Goal: Task Accomplishment & Management: Use online tool/utility

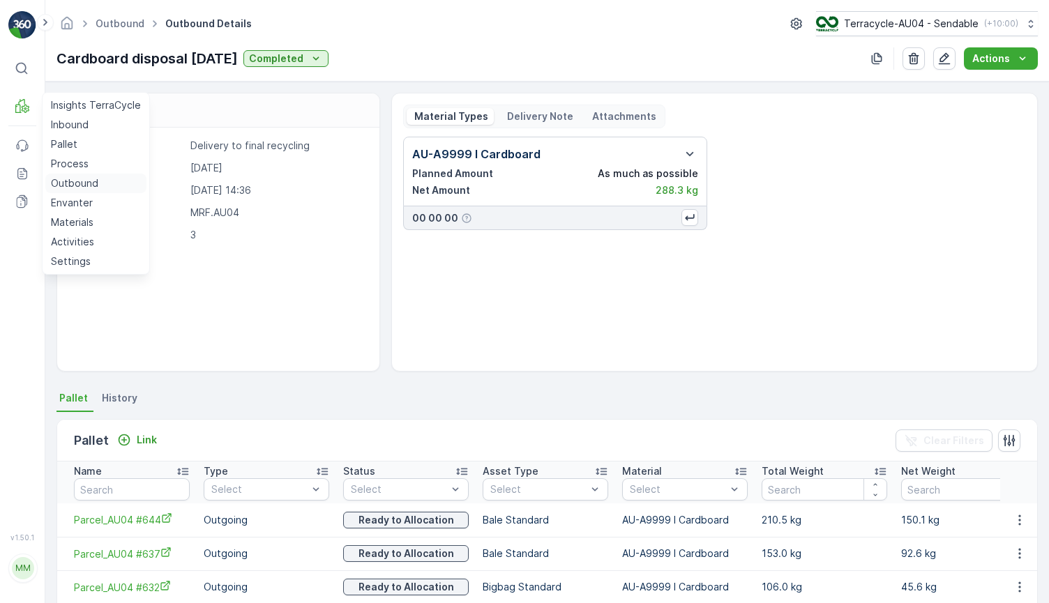
click at [92, 185] on p "Outbound" at bounding box center [74, 183] width 47 height 14
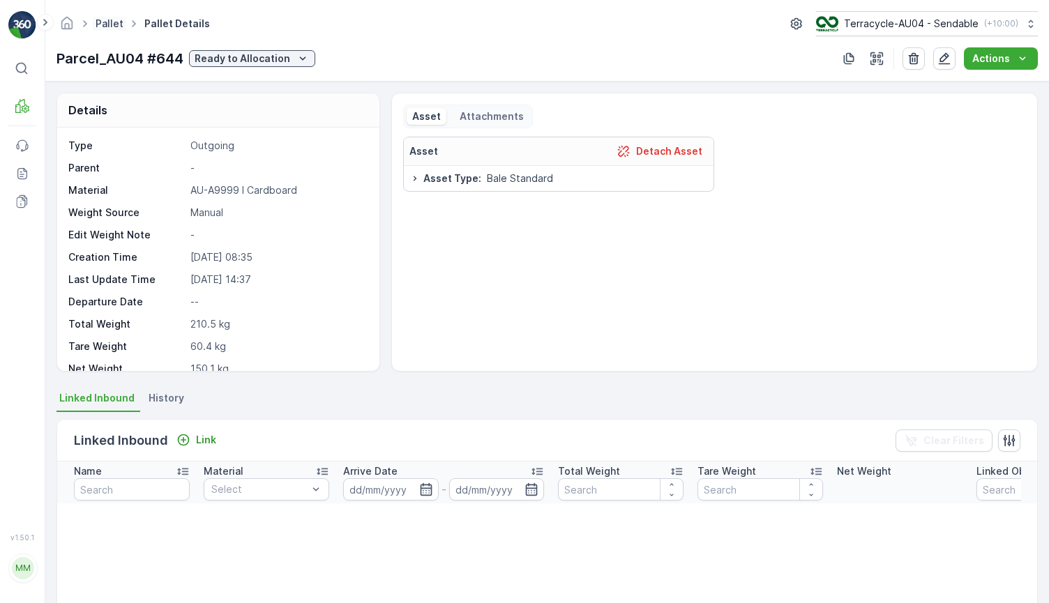
click at [112, 26] on link "Pallet" at bounding box center [110, 23] width 28 height 12
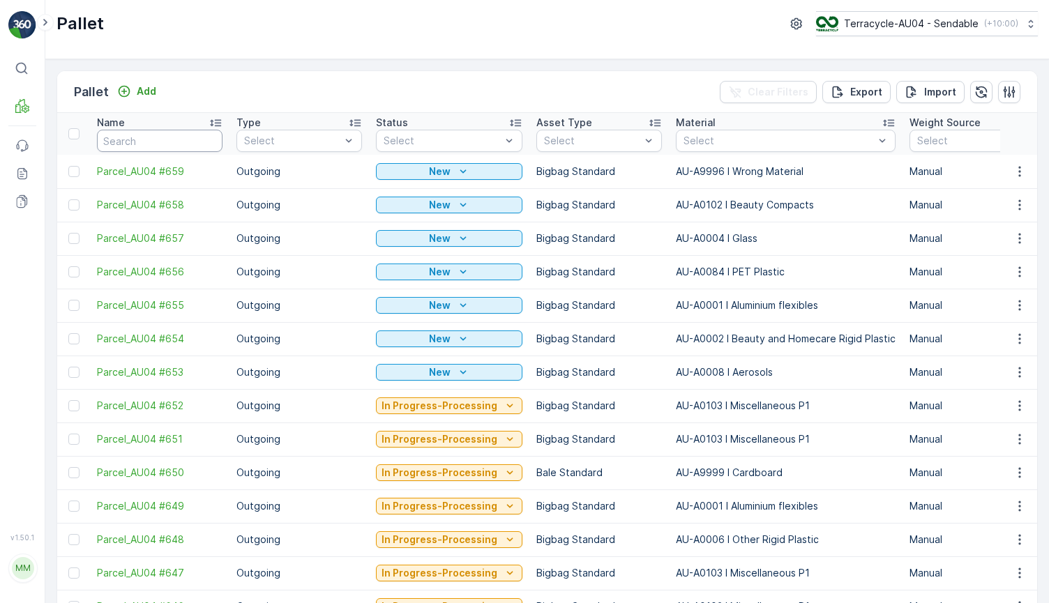
click at [172, 141] on input "text" at bounding box center [160, 141] width 126 height 22
type input "FFD MEccs"
drag, startPoint x: 167, startPoint y: 150, endPoint x: -20, endPoint y: 107, distance: 191.7
click at [0, 107] on html "⌘B MRF Events Reports Documents v 1.50.1 MM MRF.AU04 monika.tur@terracycle.com …" at bounding box center [524, 301] width 1049 height 603
type input "FD M"
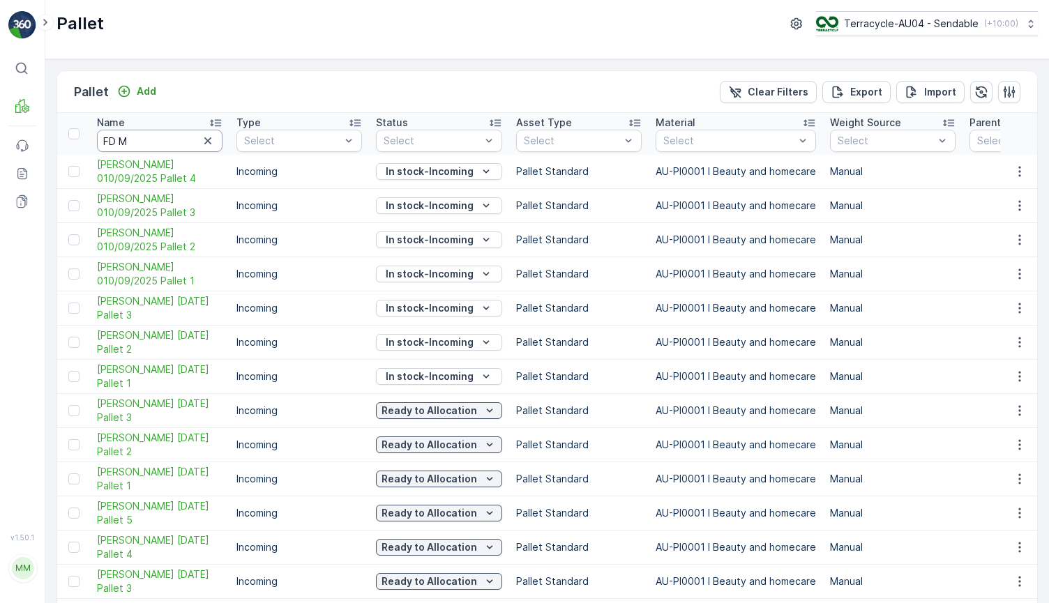
click at [171, 139] on input "FD M" at bounding box center [160, 141] width 126 height 22
drag, startPoint x: 91, startPoint y: 196, endPoint x: 135, endPoint y: 218, distance: 49.3
click at [135, 218] on td "FD Mecca 010/09/2025 Pallet 3" at bounding box center [159, 206] width 139 height 34
copy span "FD Mecca 010/09/2025 Pallet 3"
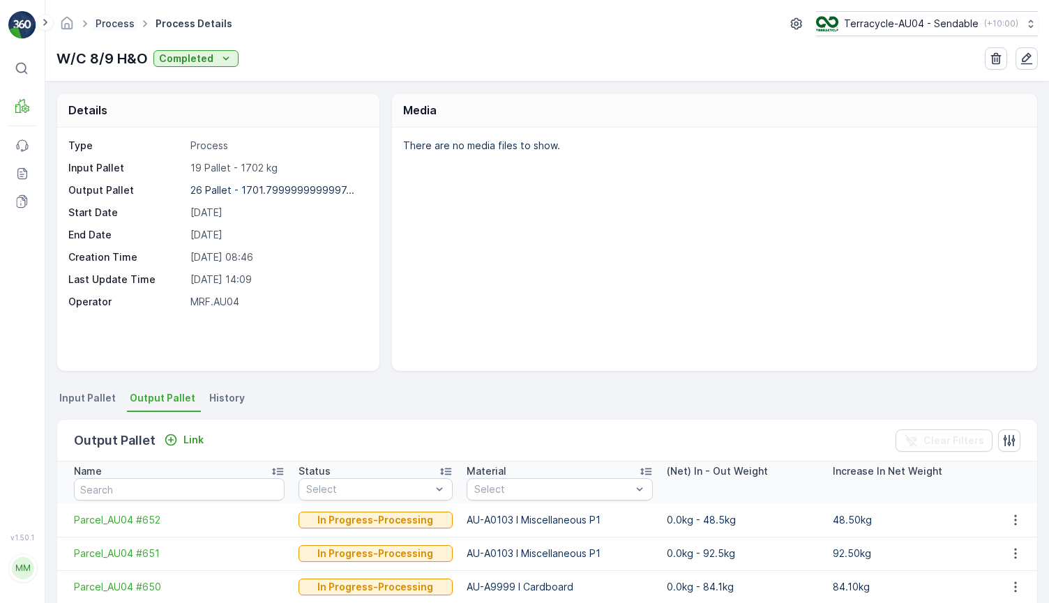
click at [116, 24] on link "Process" at bounding box center [115, 23] width 39 height 12
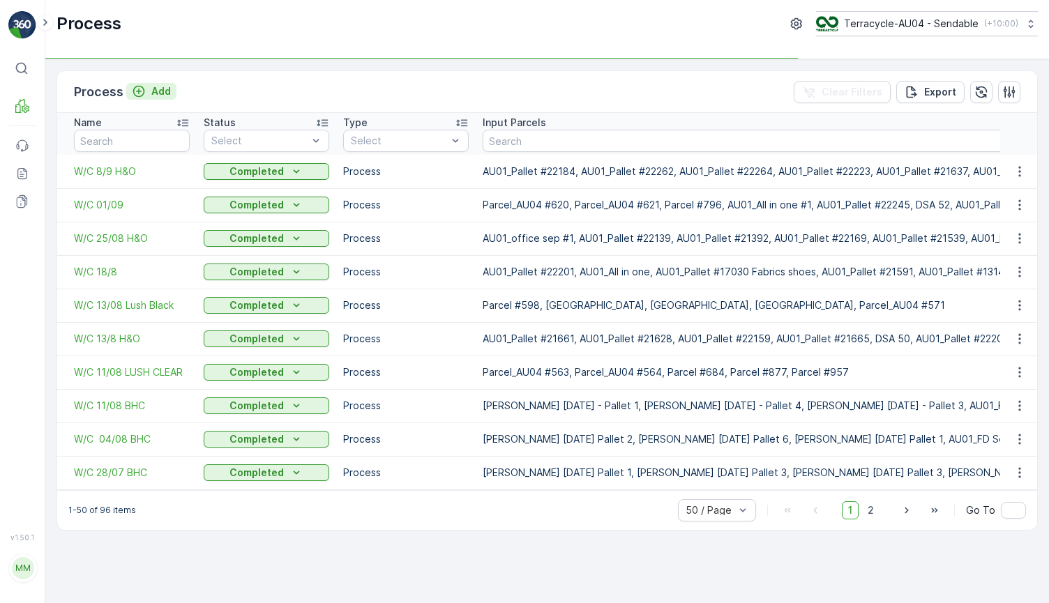
click at [147, 88] on div "Add" at bounding box center [151, 91] width 39 height 14
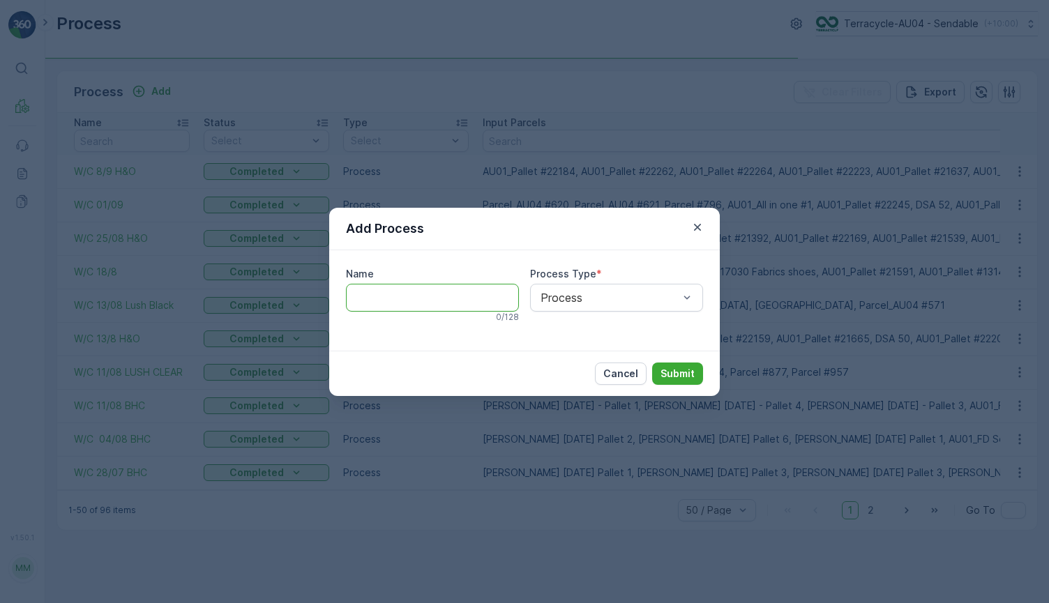
click at [454, 310] on input "Name" at bounding box center [432, 298] width 173 height 28
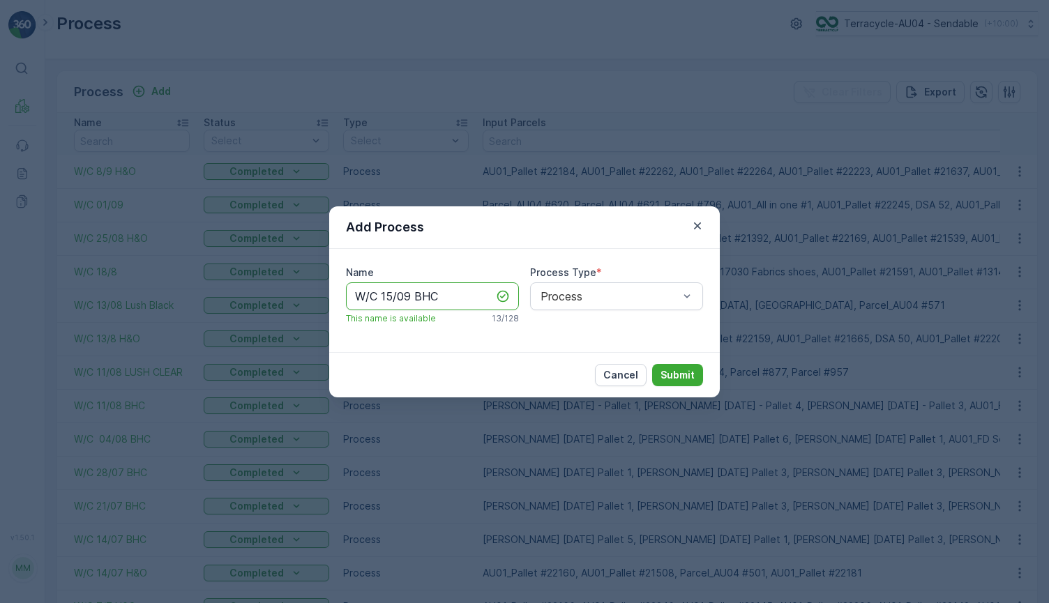
type input "W/C 15/09 BHC"
click at [676, 377] on p "Submit" at bounding box center [677, 375] width 34 height 14
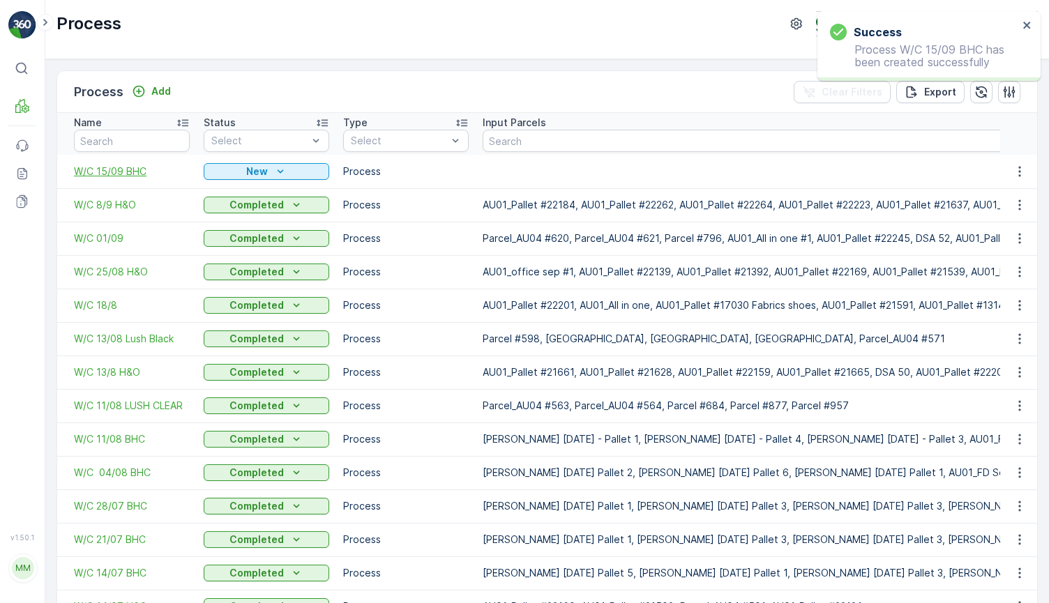
click at [119, 174] on span "W/C 15/09 BHC" at bounding box center [132, 172] width 116 height 14
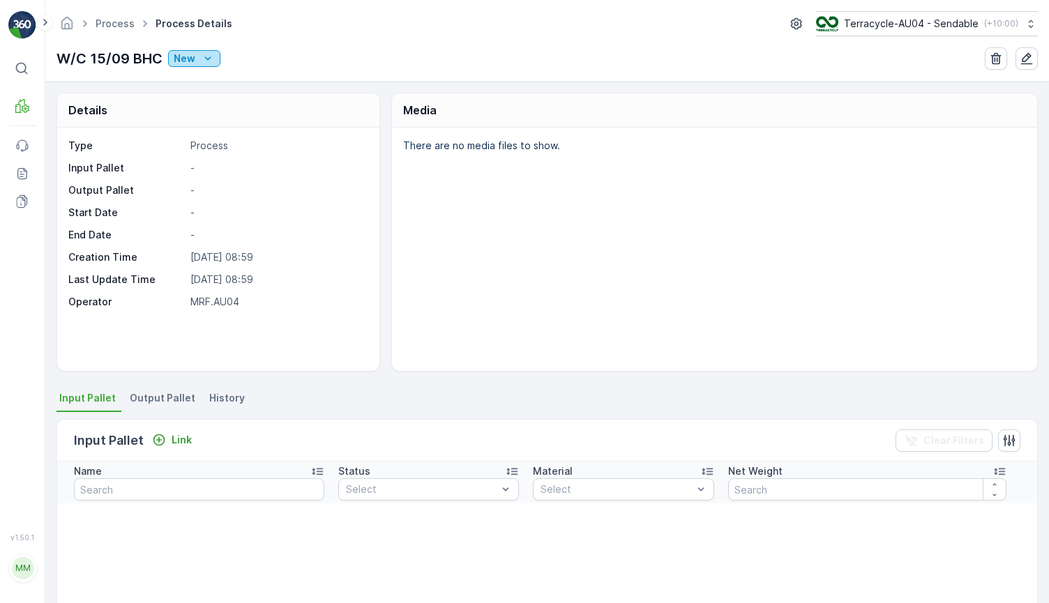
click at [197, 54] on div "New" at bounding box center [194, 59] width 41 height 14
click at [195, 100] on span "Ready" at bounding box center [191, 99] width 30 height 14
click at [197, 61] on div "New" at bounding box center [194, 59] width 41 height 14
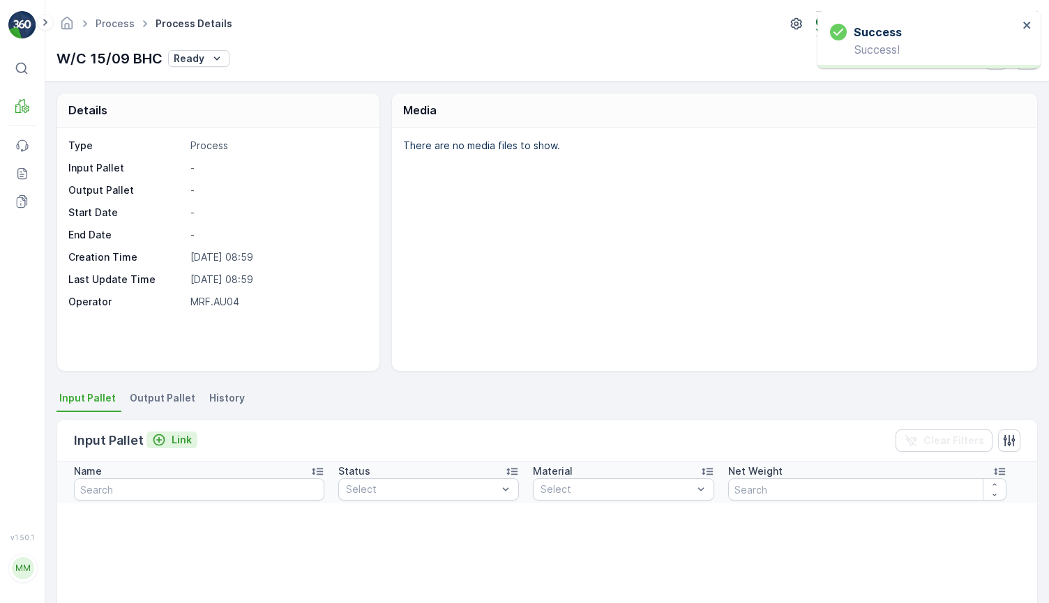
click at [179, 439] on p "Link" at bounding box center [182, 440] width 20 height 14
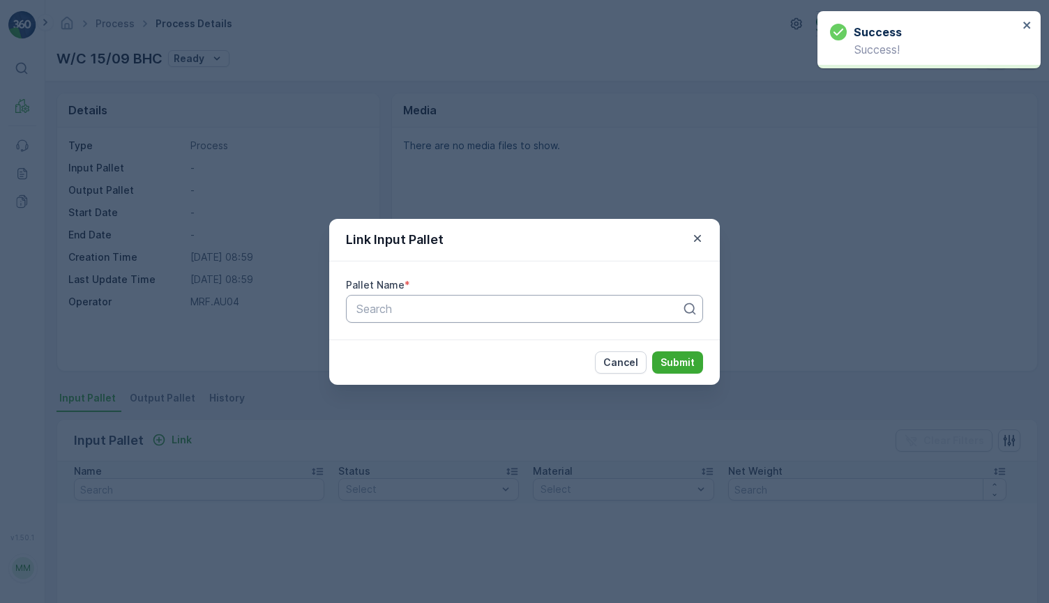
click at [385, 318] on div "Search" at bounding box center [524, 309] width 357 height 28
paste input "FD Mecca 010/09/2025 Pallet 3"
type input "FD Mecca 010/09/2025 Pallet 3"
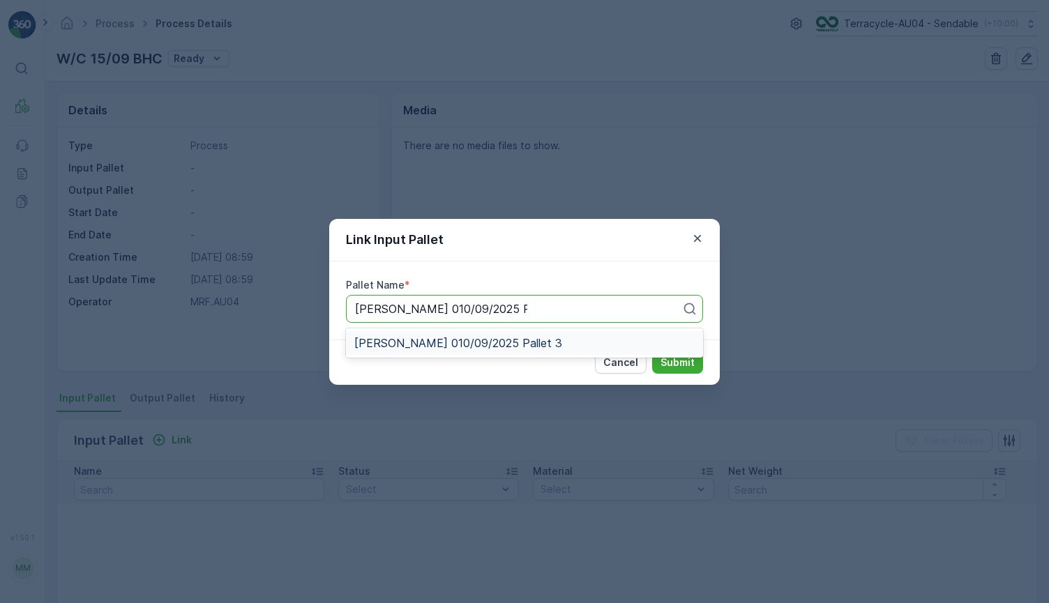
click at [439, 343] on span "FD Mecca 010/09/2025 Pallet 3" at bounding box center [458, 343] width 208 height 13
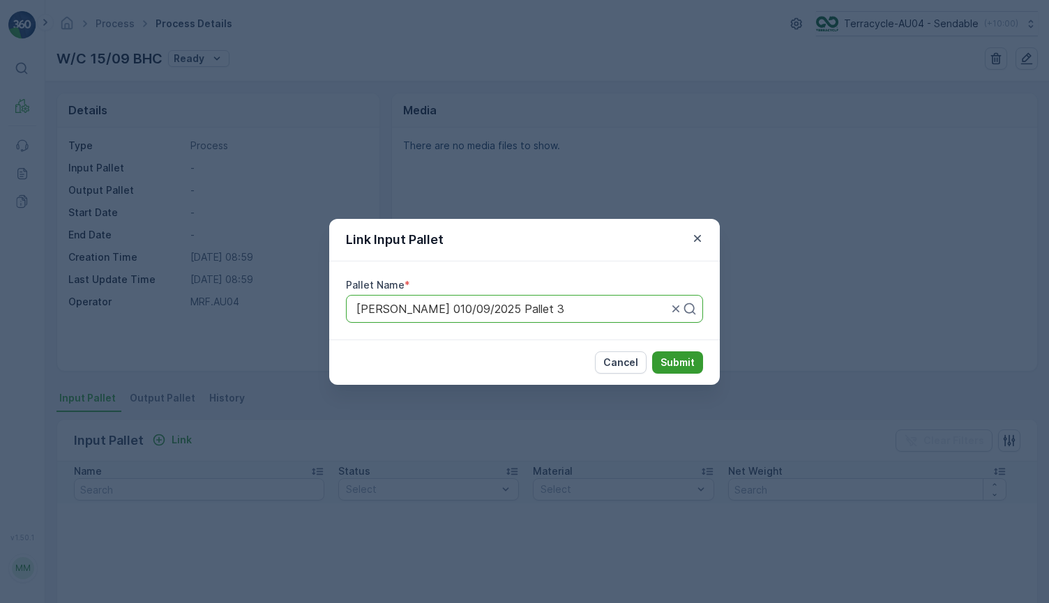
click at [687, 366] on p "Submit" at bounding box center [677, 363] width 34 height 14
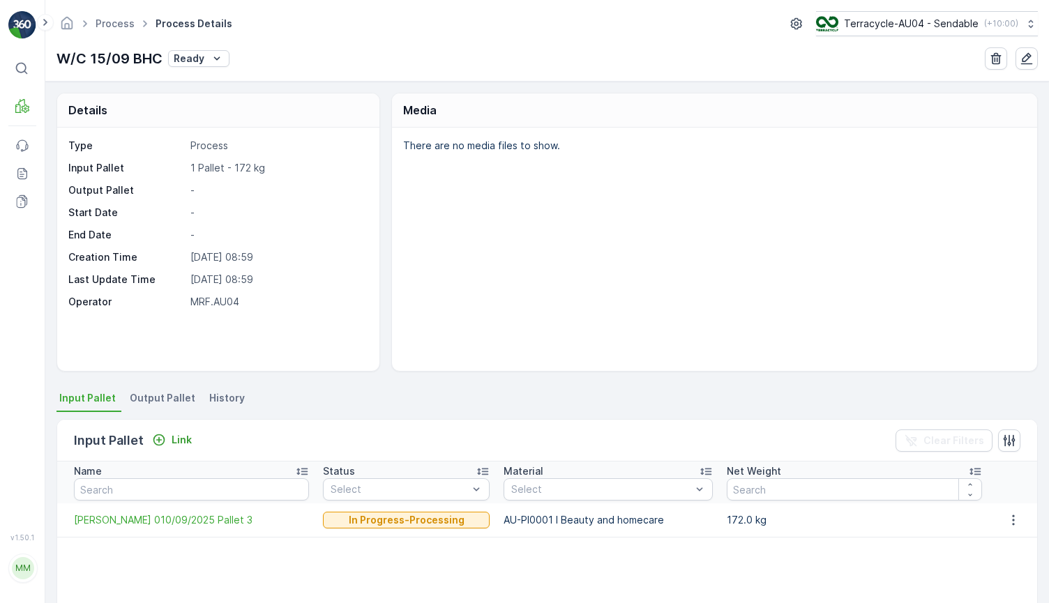
scroll to position [1, 0]
